Goal: Entertainment & Leisure: Consume media (video, audio)

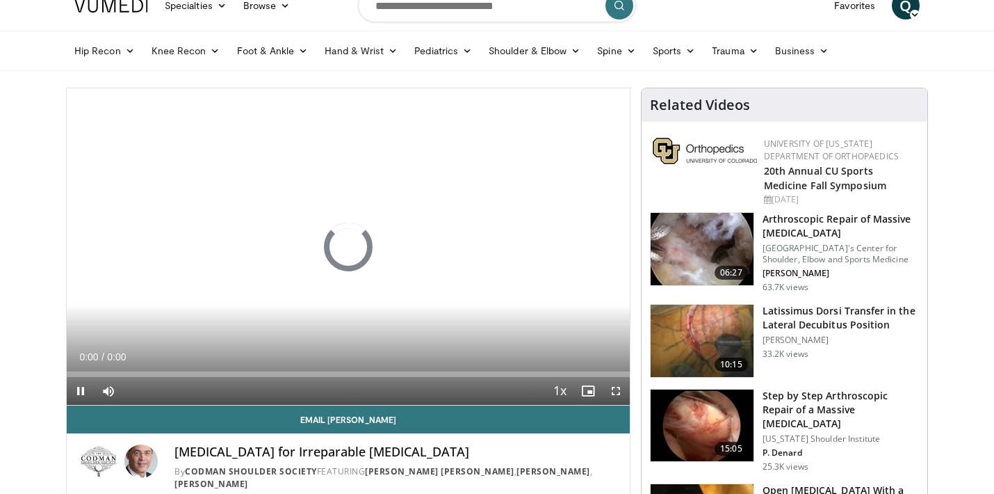
scroll to position [106, 0]
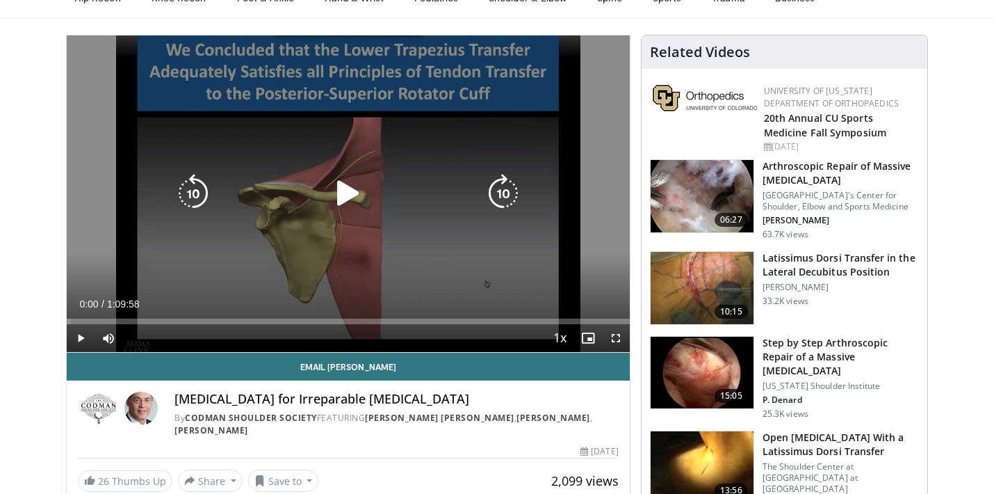
click at [334, 227] on div "10 seconds Tap to unmute" at bounding box center [348, 193] width 563 height 316
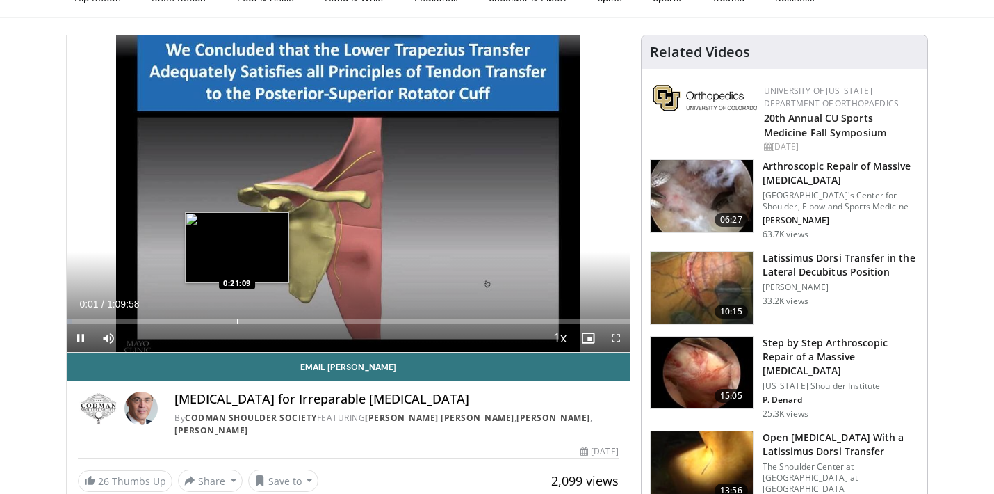
click at [237, 320] on div "Progress Bar" at bounding box center [237, 321] width 1 height 6
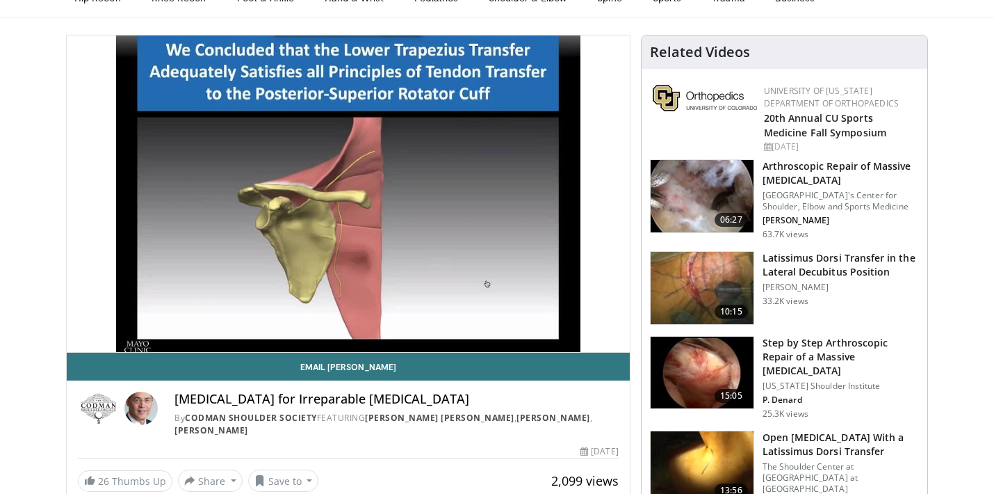
click at [304, 320] on div "10 seconds Tap to unmute" at bounding box center [348, 193] width 563 height 316
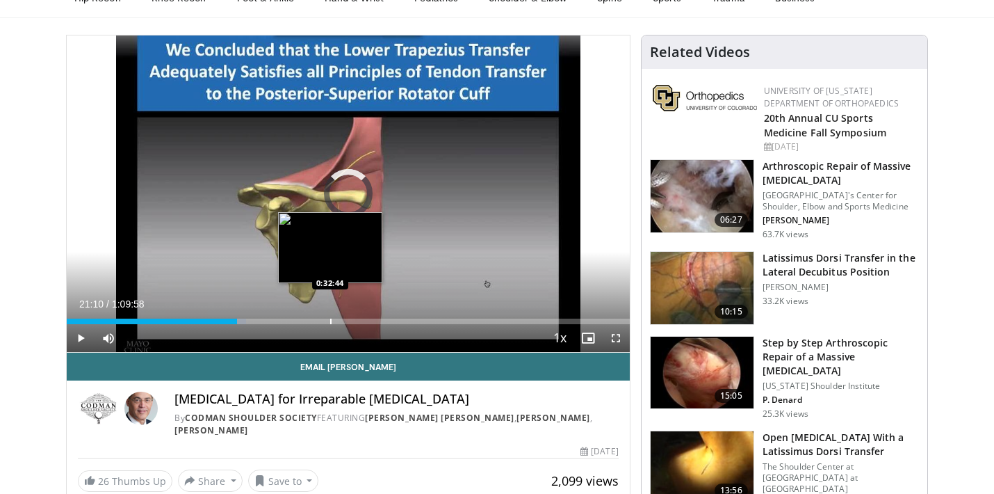
click at [330, 323] on div "Progress Bar" at bounding box center [330, 321] width 1 height 6
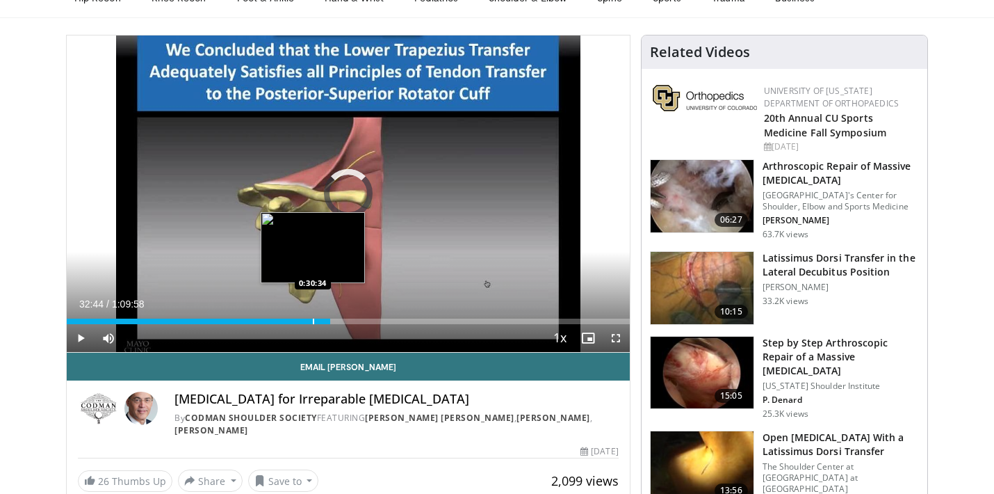
click at [312, 321] on div "0:32:44" at bounding box center [199, 321] width 264 height 6
click at [301, 320] on div "Progress Bar" at bounding box center [301, 321] width 1 height 6
